Goal: Transaction & Acquisition: Obtain resource

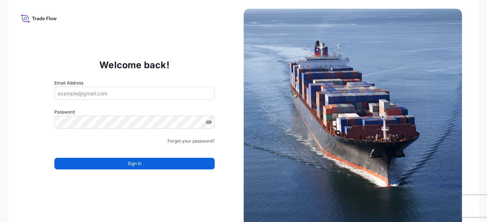
click at [167, 98] on input "Email Address" at bounding box center [134, 93] width 160 height 13
click at [163, 95] on input "Email Address" at bounding box center [134, 93] width 160 height 13
click at [162, 93] on input "Email Address" at bounding box center [134, 93] width 160 height 13
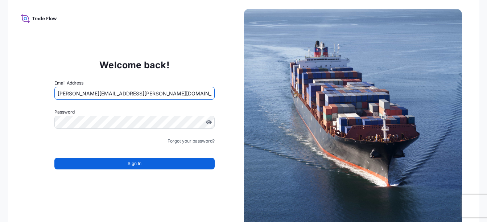
type input "[PERSON_NAME][EMAIL_ADDRESS][PERSON_NAME][DOMAIN_NAME]"
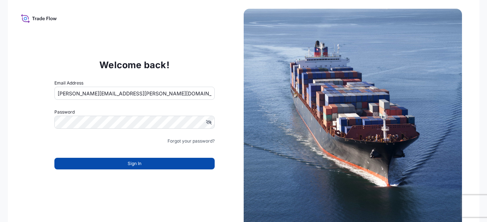
click at [116, 165] on button "Sign In" at bounding box center [134, 164] width 160 height 12
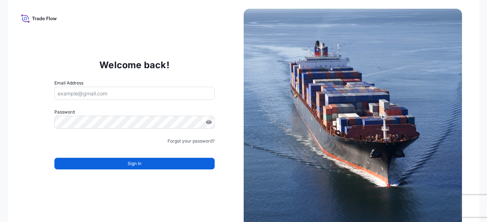
click at [105, 97] on input "Email Address" at bounding box center [134, 93] width 160 height 13
click at [105, 95] on input "Email Address" at bounding box center [134, 93] width 160 height 13
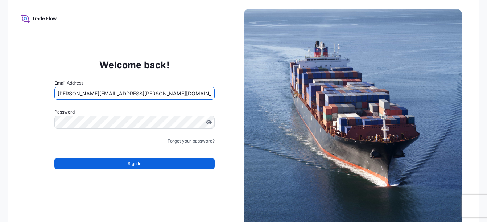
type input "eliene.oliveira@bdpint.com"
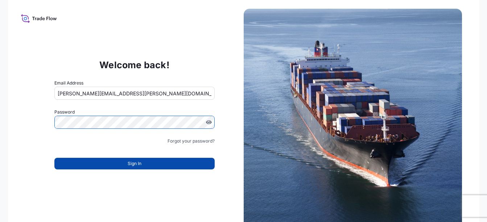
click at [117, 160] on button "Sign In" at bounding box center [134, 164] width 160 height 12
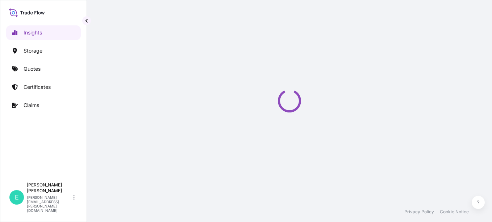
select select "2025"
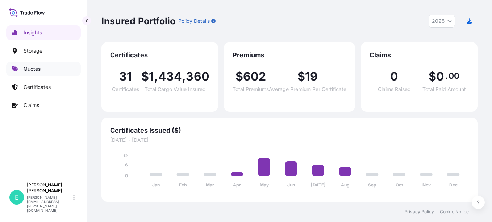
click at [36, 71] on p "Quotes" at bounding box center [32, 68] width 17 height 7
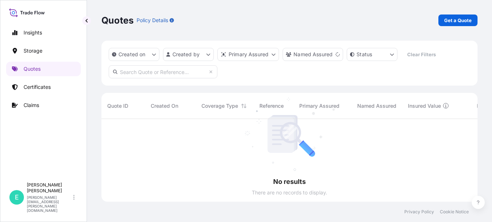
scroll to position [103, 371]
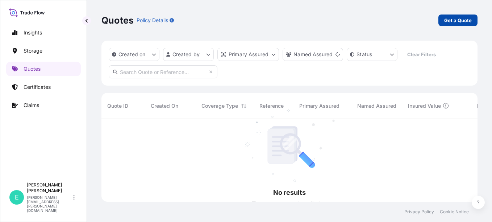
click at [456, 19] on p "Get a Quote" at bounding box center [458, 20] width 28 height 7
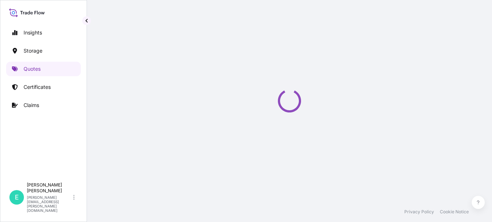
select select "Water"
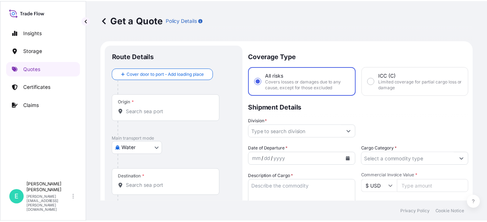
scroll to position [12, 0]
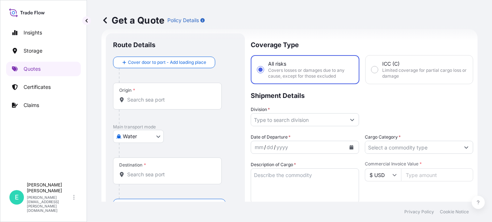
click at [130, 101] on input "Origin *" at bounding box center [170, 99] width 86 height 7
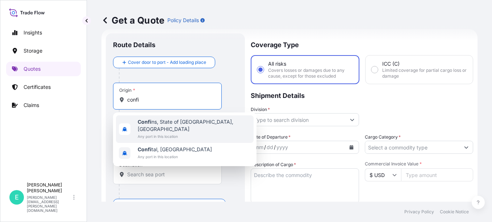
click at [155, 125] on span "Confi ns, State of [GEOGRAPHIC_DATA], [GEOGRAPHIC_DATA]" at bounding box center [194, 125] width 113 height 14
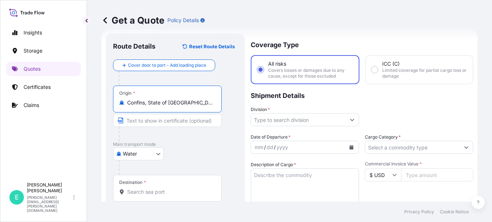
type input "Confins, State of [GEOGRAPHIC_DATA], [GEOGRAPHIC_DATA]"
click at [136, 191] on input "Destination *" at bounding box center [170, 191] width 86 height 7
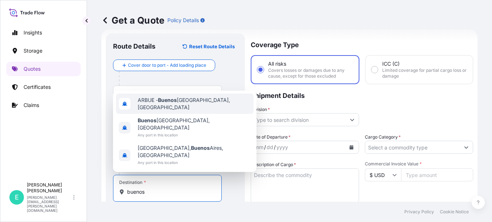
click at [183, 111] on span "ARBUE - [GEOGRAPHIC_DATA], [GEOGRAPHIC_DATA]" at bounding box center [194, 103] width 113 height 14
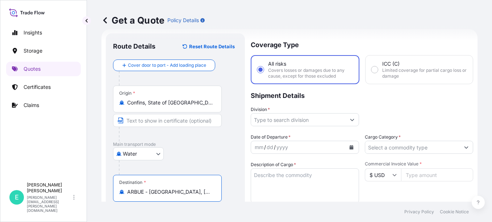
type input "ARBUE - [GEOGRAPHIC_DATA], [GEOGRAPHIC_DATA]"
click at [350, 120] on icon "Show suggestions" at bounding box center [352, 119] width 4 height 4
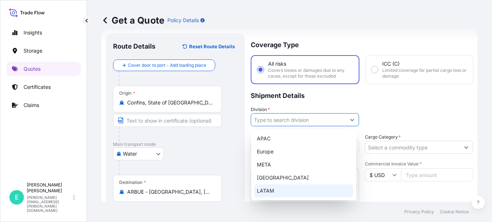
click at [278, 187] on div "LATAM" at bounding box center [303, 190] width 99 height 13
type input "LATAM"
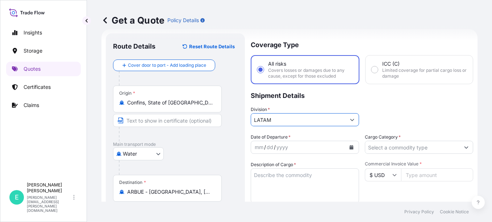
click at [256, 149] on div "mm" at bounding box center [259, 147] width 10 height 9
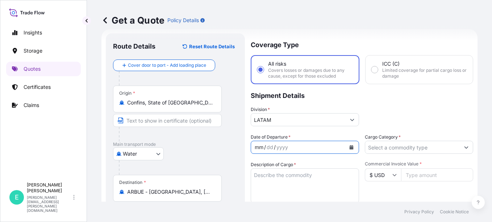
click at [254, 153] on div "mm / dd / yyyy" at bounding box center [298, 147] width 95 height 13
click at [256, 146] on div "mm" at bounding box center [259, 147] width 10 height 9
drag, startPoint x: 264, startPoint y: 146, endPoint x: 243, endPoint y: 144, distance: 20.9
click at [243, 144] on form "Route Details Reset Route Details Cover door to port - Add loading place Place …" at bounding box center [289, 200] width 376 height 343
click at [350, 146] on icon "Calendar" at bounding box center [352, 147] width 4 height 4
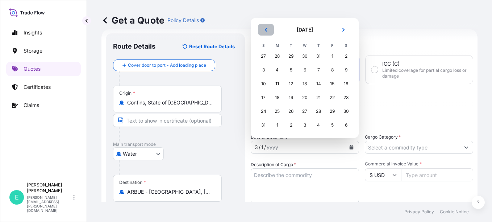
click at [265, 29] on icon "Previous" at bounding box center [266, 30] width 4 height 4
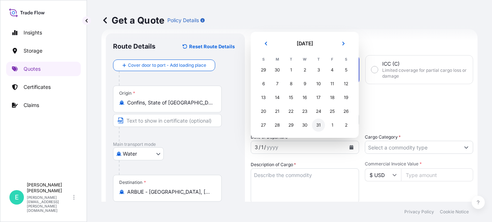
click at [318, 124] on div "31" at bounding box center [318, 125] width 13 height 13
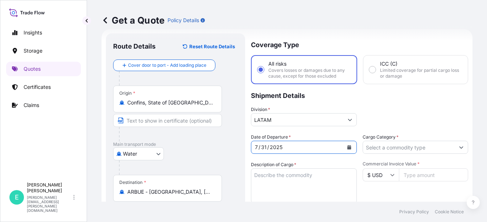
click at [464, 149] on form "Route Details Reset Route Details Cover door to port - Add loading place Place …" at bounding box center [286, 200] width 371 height 343
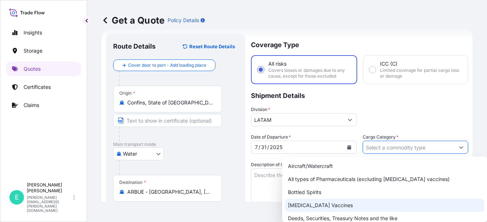
scroll to position [36, 0]
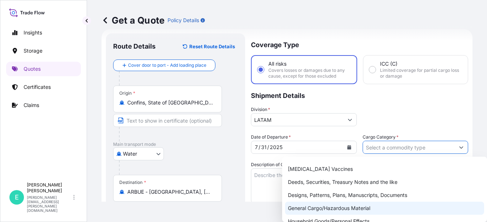
click at [385, 208] on div "General Cargo/Hazardous Material" at bounding box center [384, 208] width 199 height 13
type input "General Cargo/Hazardous Material"
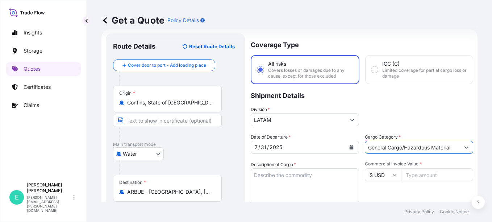
click at [291, 178] on textarea "Description of Cargo *" at bounding box center [305, 185] width 108 height 35
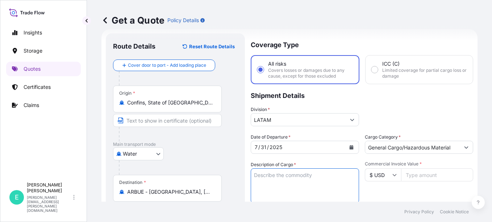
click at [265, 176] on textarea "Description of Cargo *" at bounding box center [305, 185] width 108 height 35
paste textarea "Product to office"
type textarea "Product to office"
click at [419, 173] on input "Commercial Invoice Value *" at bounding box center [437, 174] width 72 height 13
type input "2711"
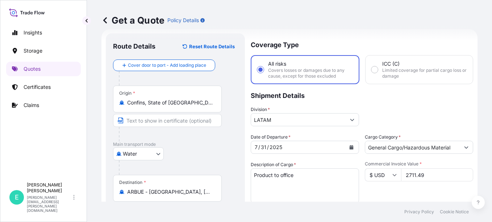
type input "2711.49"
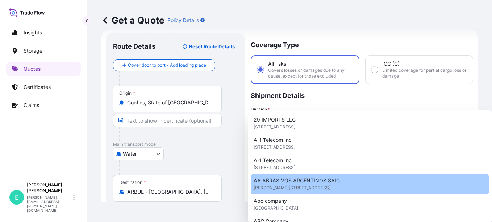
scroll to position [135, 0]
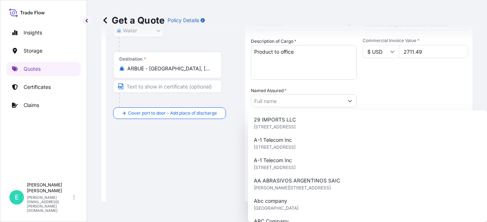
click at [396, 90] on div "Packing Category Type to search a container mode Please select a primary mode o…" at bounding box center [415, 97] width 106 height 20
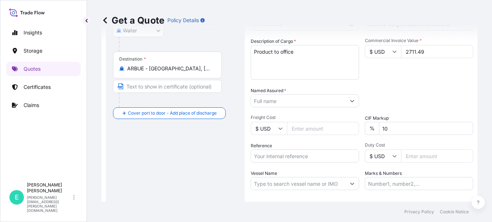
click at [349, 100] on button "Show suggestions" at bounding box center [352, 100] width 13 height 13
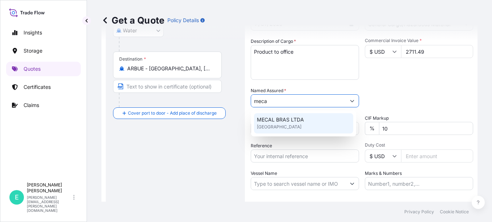
type input "MECAL BRAS LTDA"
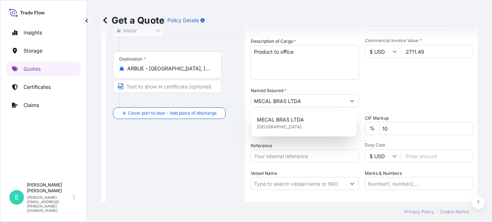
scroll to position [4, 0]
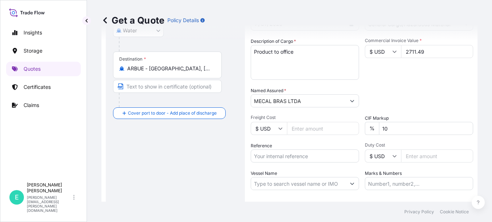
click at [314, 130] on input "Freight Cost" at bounding box center [323, 128] width 72 height 13
type input "447"
type input "447.10"
click at [315, 158] on input "Reference" at bounding box center [305, 155] width 108 height 13
click at [267, 157] on input "Reference" at bounding box center [305, 155] width 108 height 13
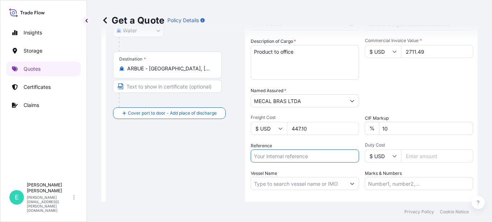
paste input "EAATL202507016BR"
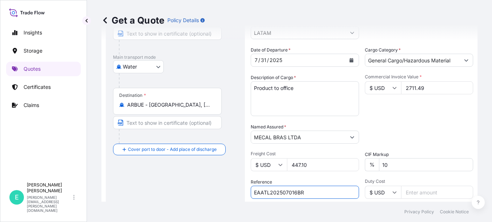
type input "EAATL202507016BR"
click at [156, 67] on body "Insights Storage Quotes Certificates Claims E [PERSON_NAME] [PERSON_NAME][EMAIL…" at bounding box center [246, 111] width 492 height 222
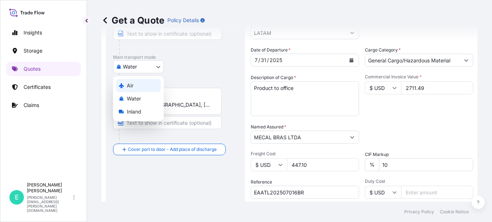
click at [140, 82] on div "Air" at bounding box center [138, 85] width 45 height 13
select select "Air"
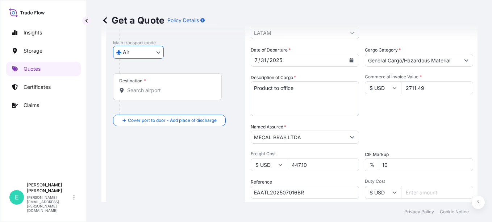
scroll to position [0, 0]
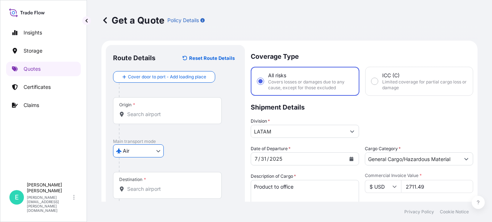
click at [165, 113] on input "Origin *" at bounding box center [170, 114] width 86 height 7
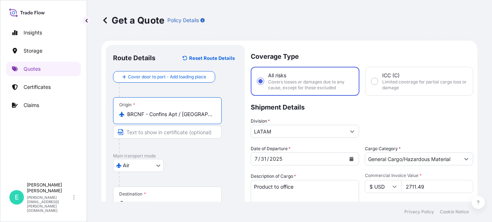
scroll to position [36, 0]
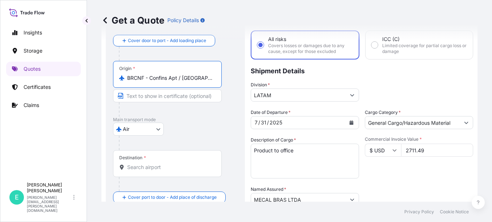
type input "BRCNF - Confins Apt / [GEOGRAPHIC_DATA], [GEOGRAPHIC_DATA]"
click at [144, 170] on input "Destination *" at bounding box center [170, 166] width 86 height 7
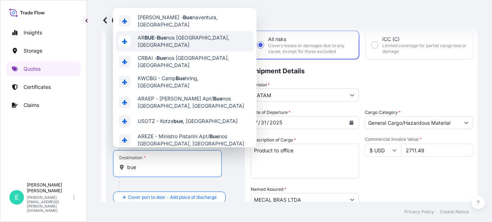
click at [190, 36] on span "AR [PERSON_NAME] nos [GEOGRAPHIC_DATA], [GEOGRAPHIC_DATA]" at bounding box center [194, 41] width 113 height 14
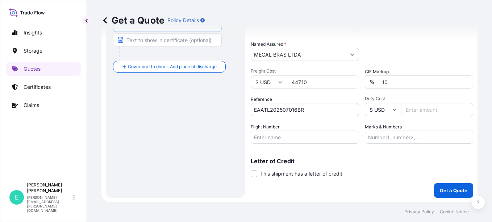
scroll to position [182, 0]
type input "ARBUE - [GEOGRAPHIC_DATA], [GEOGRAPHIC_DATA]"
click at [291, 138] on input "Flight Number" at bounding box center [305, 136] width 108 height 13
click at [278, 136] on input "Flight Number" at bounding box center [305, 136] width 108 height 13
type input "l"
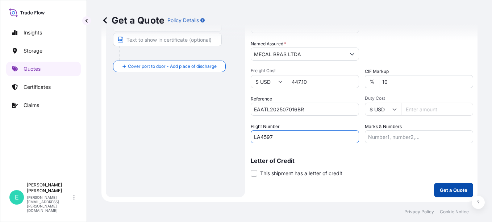
type input "LA4597"
click at [444, 186] on button "Get a Quote" at bounding box center [453, 190] width 39 height 14
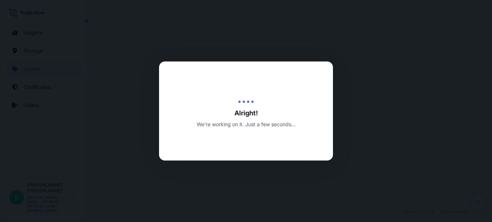
select select "Air"
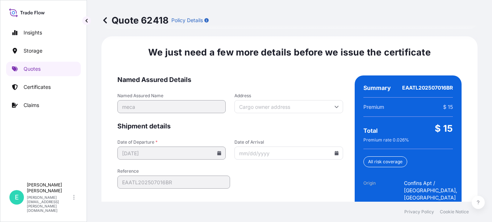
scroll to position [1193, 0]
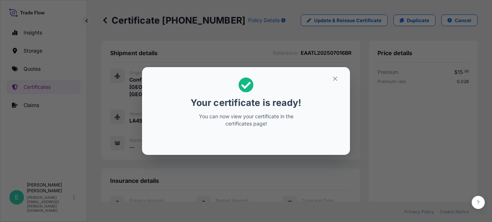
click at [177, 178] on div "Your certificate is ready! You can now view your certificate in the certificate…" at bounding box center [246, 111] width 492 height 222
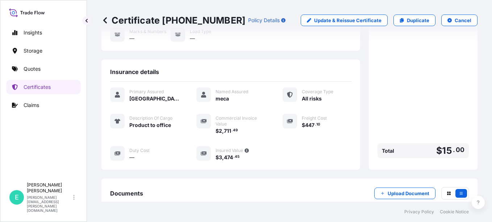
scroll to position [199, 0]
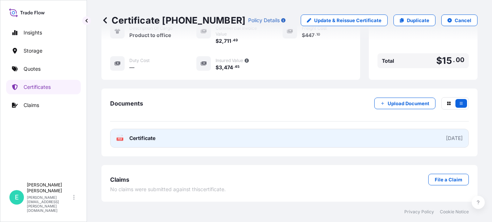
click at [129, 141] on div "PDF Certificate" at bounding box center [135, 137] width 39 height 7
